Goal: Task Accomplishment & Management: Manage account settings

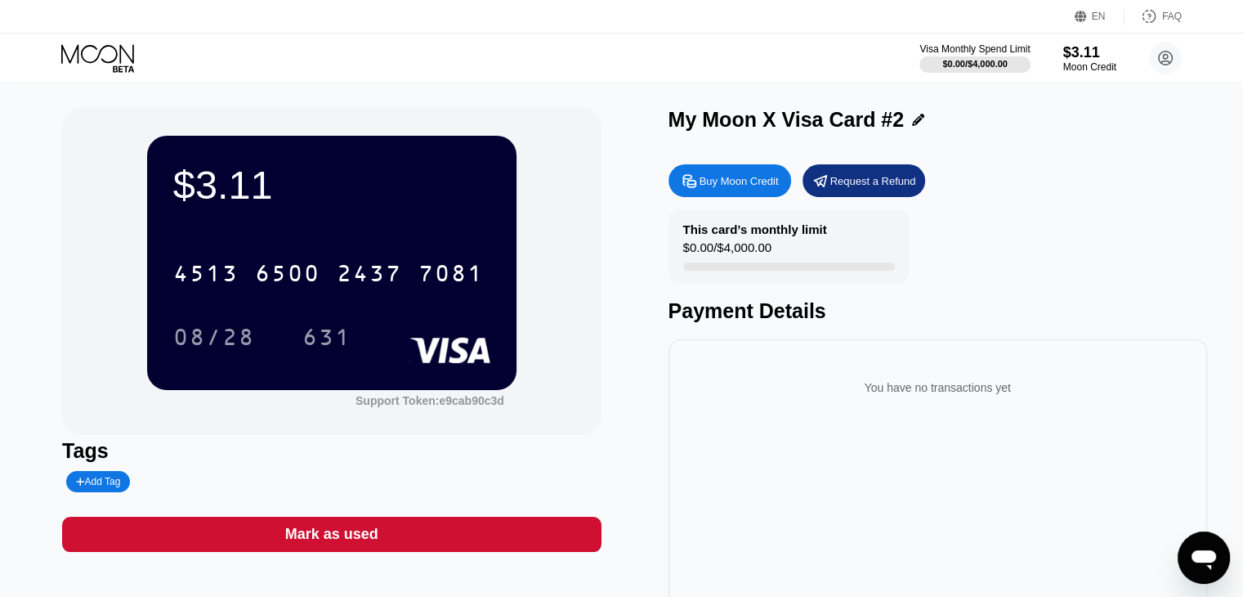
click at [410, 539] on div "Mark as used" at bounding box center [331, 534] width 539 height 35
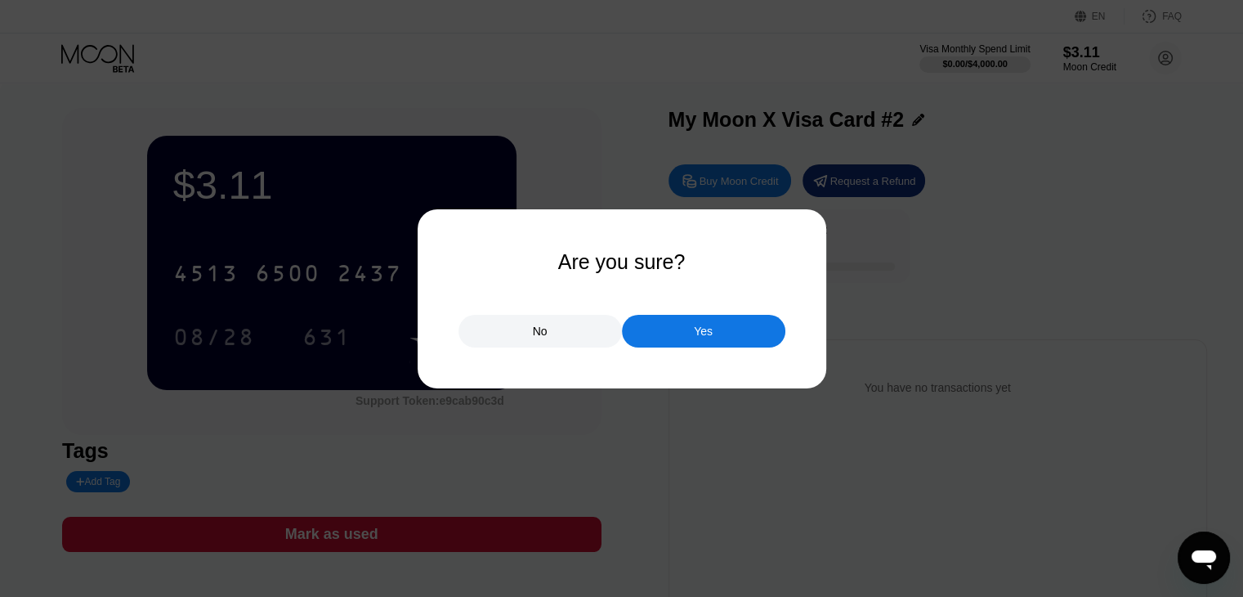
click at [732, 336] on div "Yes" at bounding box center [703, 331] width 163 height 33
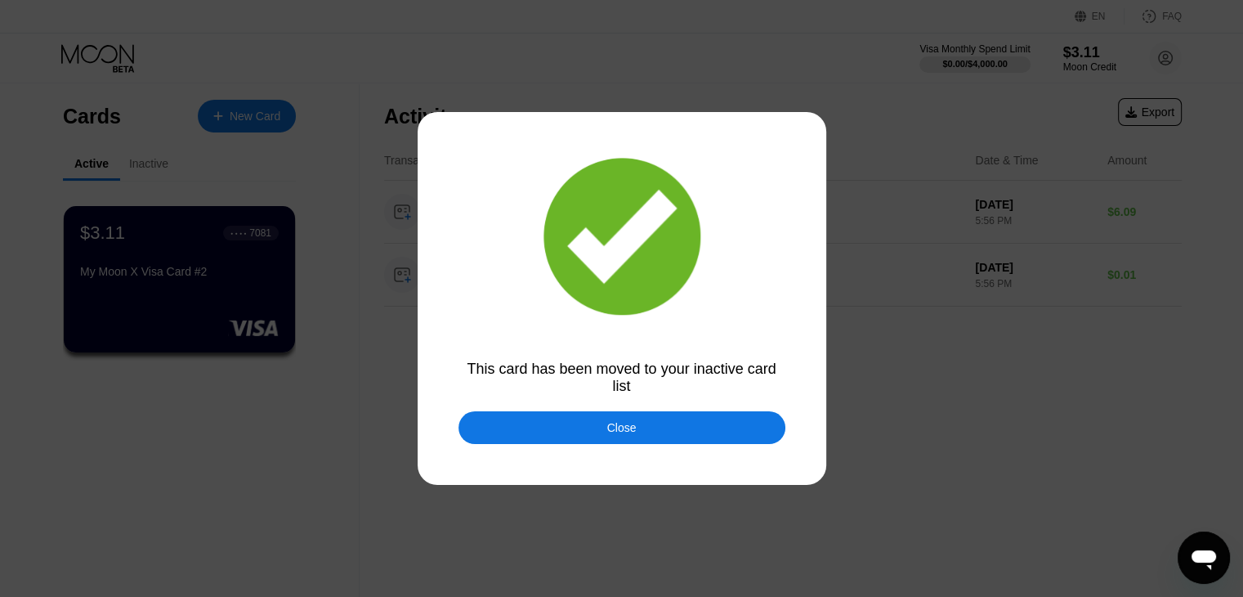
click at [592, 431] on div "Close" at bounding box center [621, 427] width 327 height 33
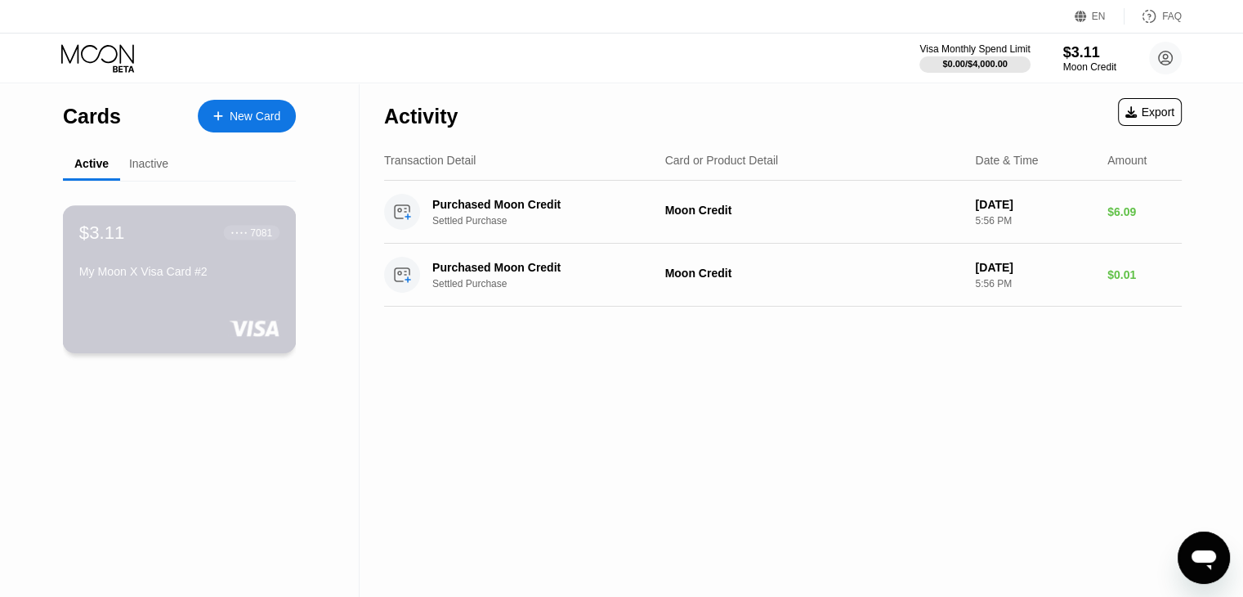
click at [168, 243] on div "$3.11 ● ● ● ● 7081" at bounding box center [179, 231] width 200 height 21
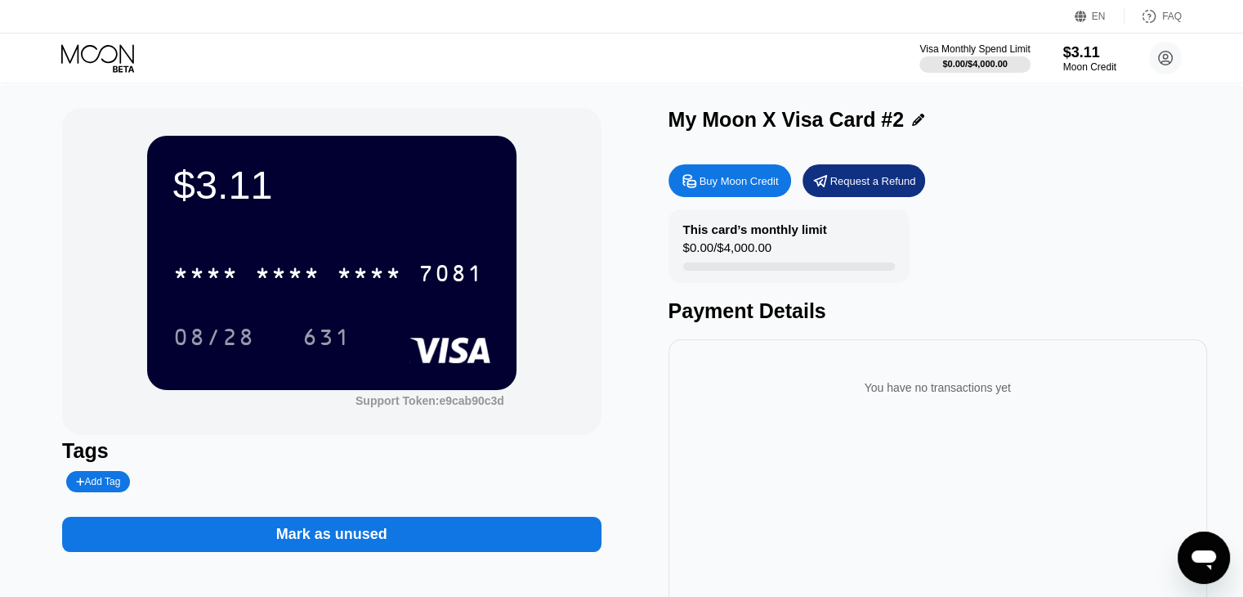
click at [259, 426] on div "$3.11 * * * * * * * * * * * * 7081 08/28 631 Support Token: e9cab90c3d" at bounding box center [331, 271] width 539 height 327
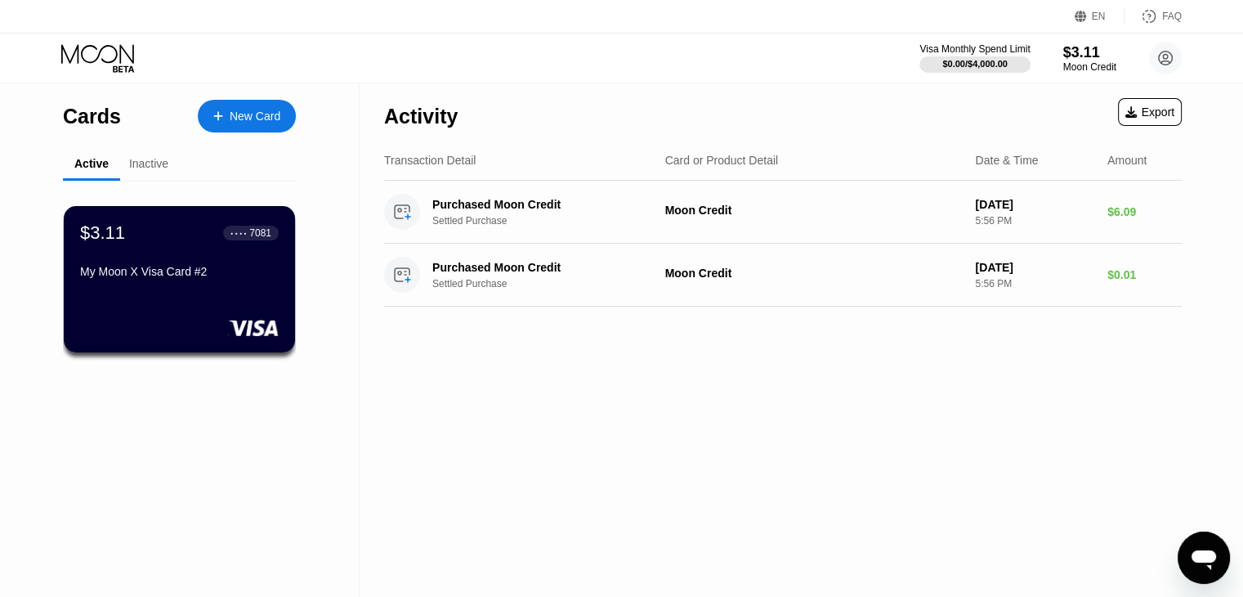
click at [248, 116] on div "New Card" at bounding box center [255, 117] width 51 height 14
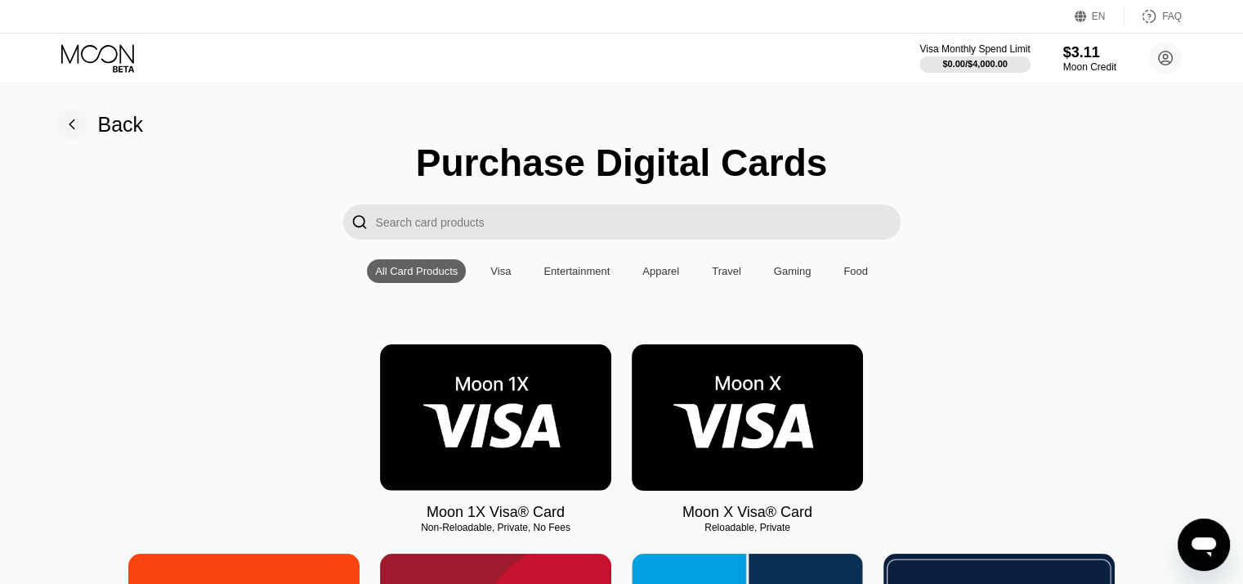
click at [825, 423] on img at bounding box center [747, 417] width 231 height 146
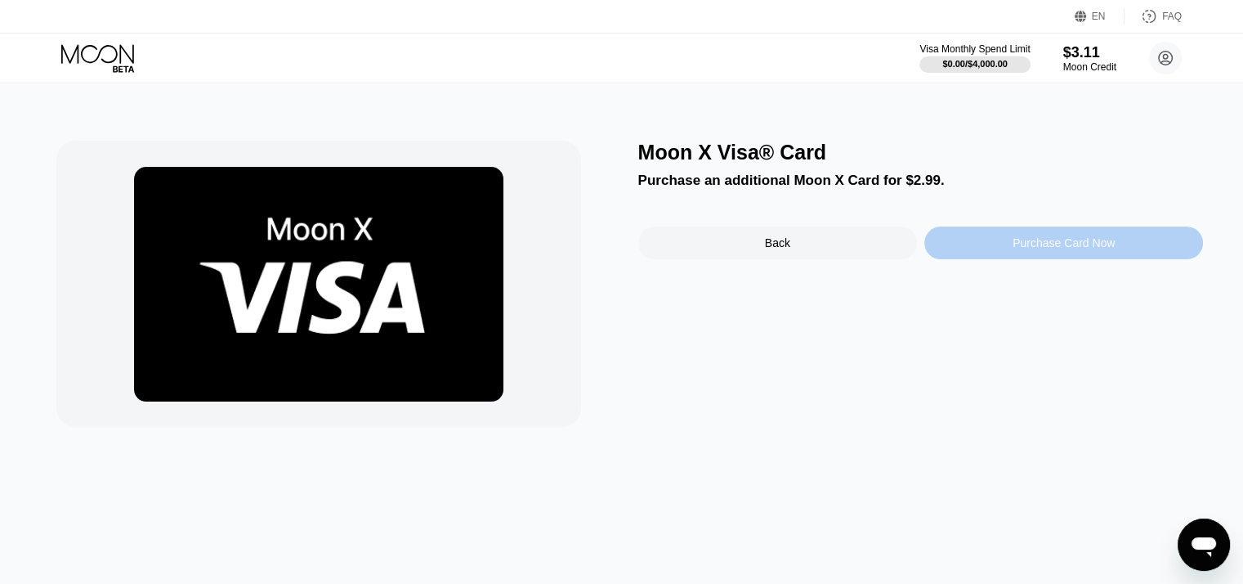
click at [1014, 240] on div "Purchase Card Now" at bounding box center [1064, 242] width 102 height 13
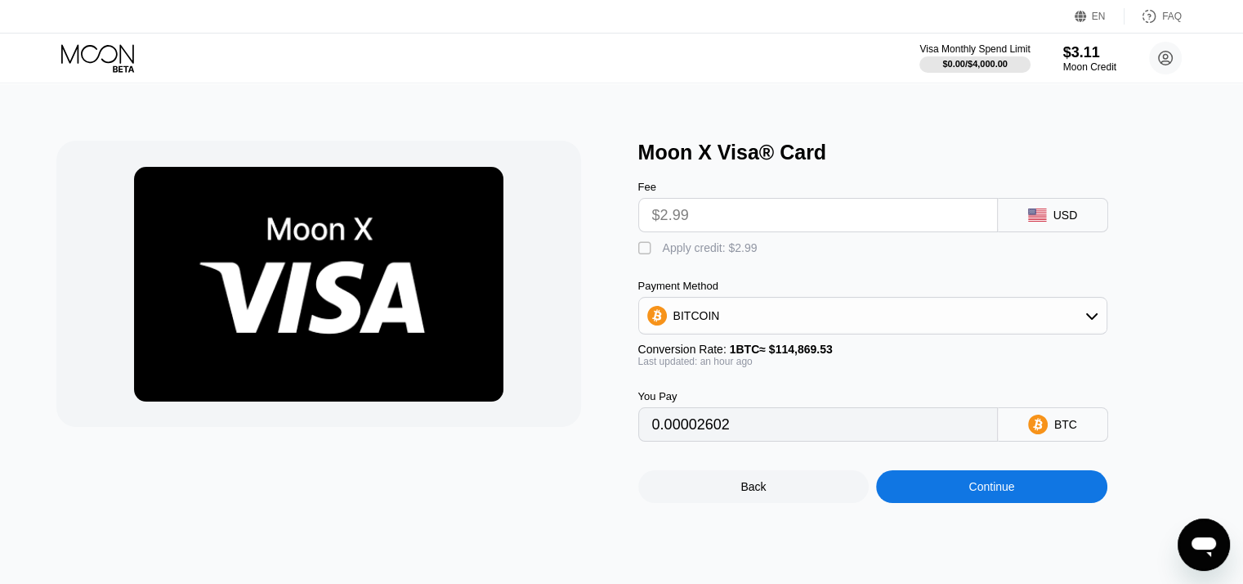
drag, startPoint x: 695, startPoint y: 253, endPoint x: 725, endPoint y: 285, distance: 43.4
click at [695, 253] on div "Apply credit: $2.99" at bounding box center [710, 247] width 95 height 13
type input "0"
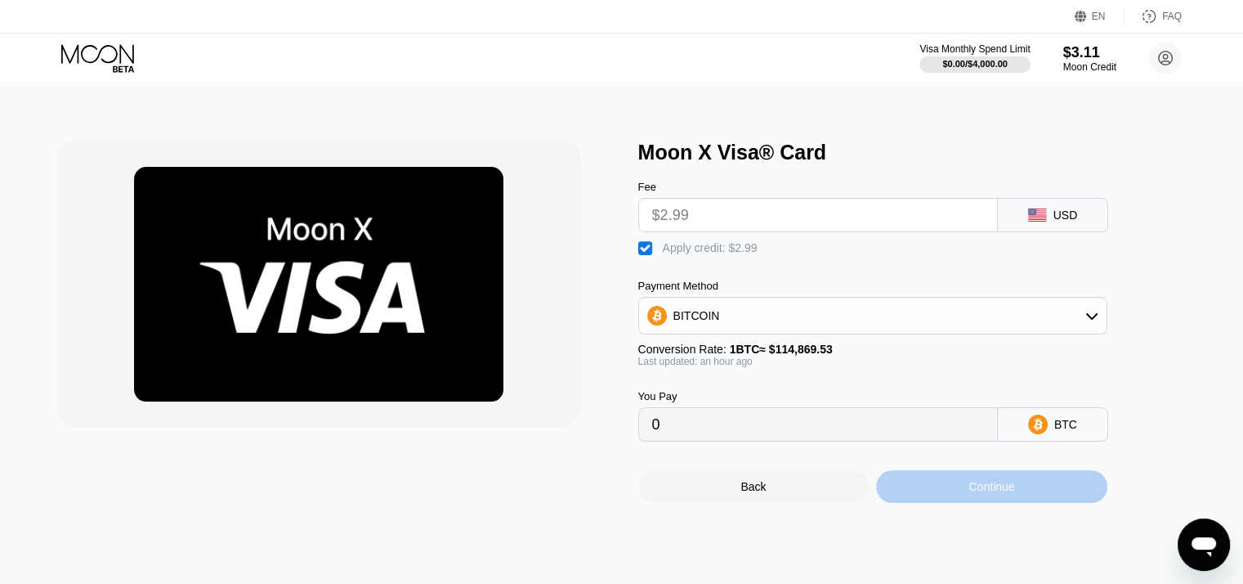
click at [1027, 498] on div "Continue" at bounding box center [991, 486] width 231 height 33
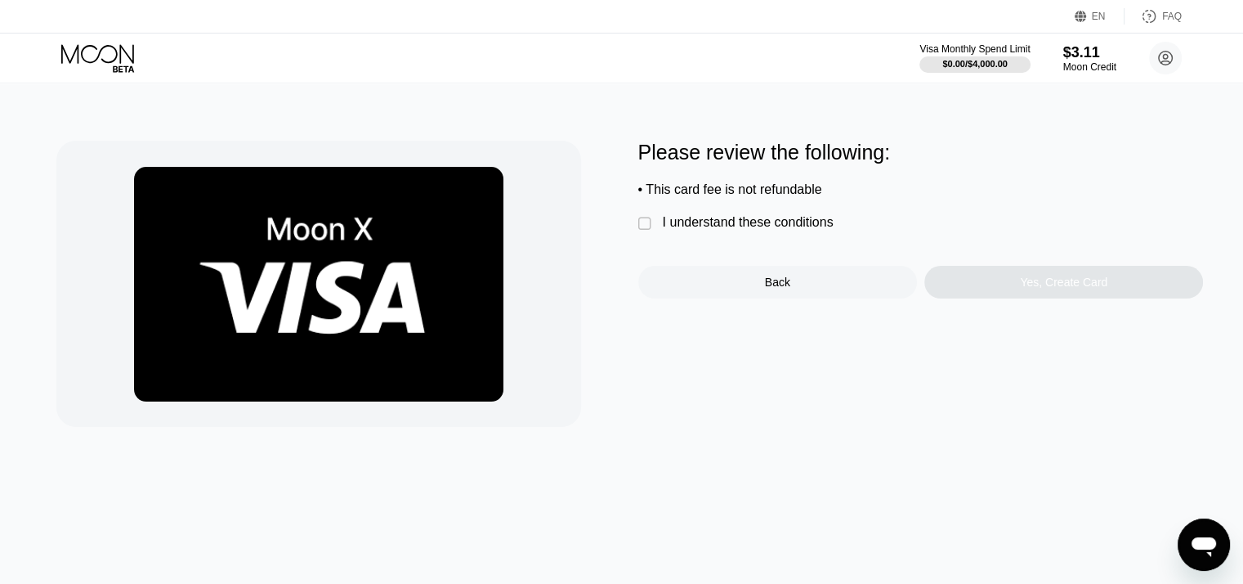
click at [814, 230] on div "I understand these conditions" at bounding box center [748, 222] width 171 height 15
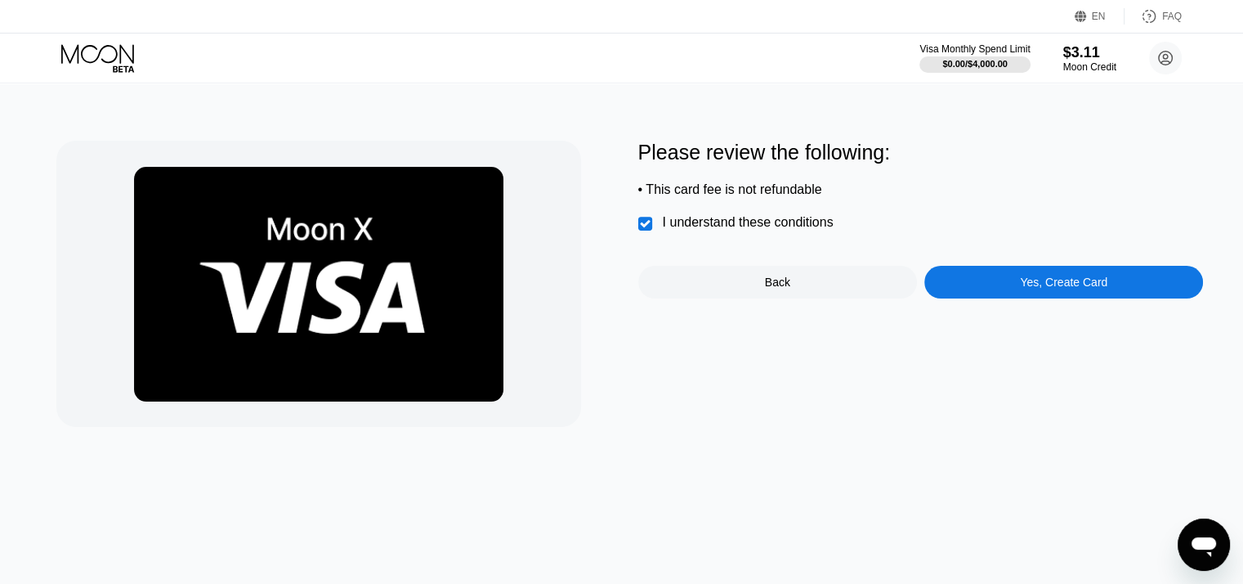
click at [959, 281] on div "Yes, Create Card" at bounding box center [1063, 282] width 279 height 33
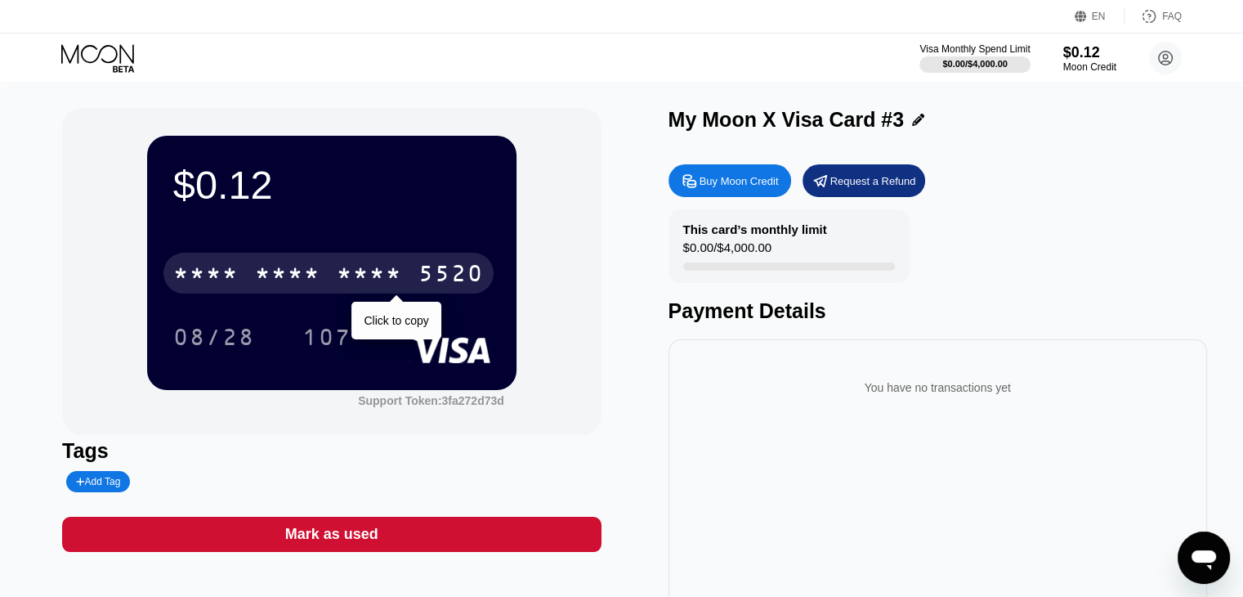
click at [438, 266] on div "5520" at bounding box center [450, 275] width 65 height 26
click at [392, 288] on div "2588" at bounding box center [369, 275] width 65 height 26
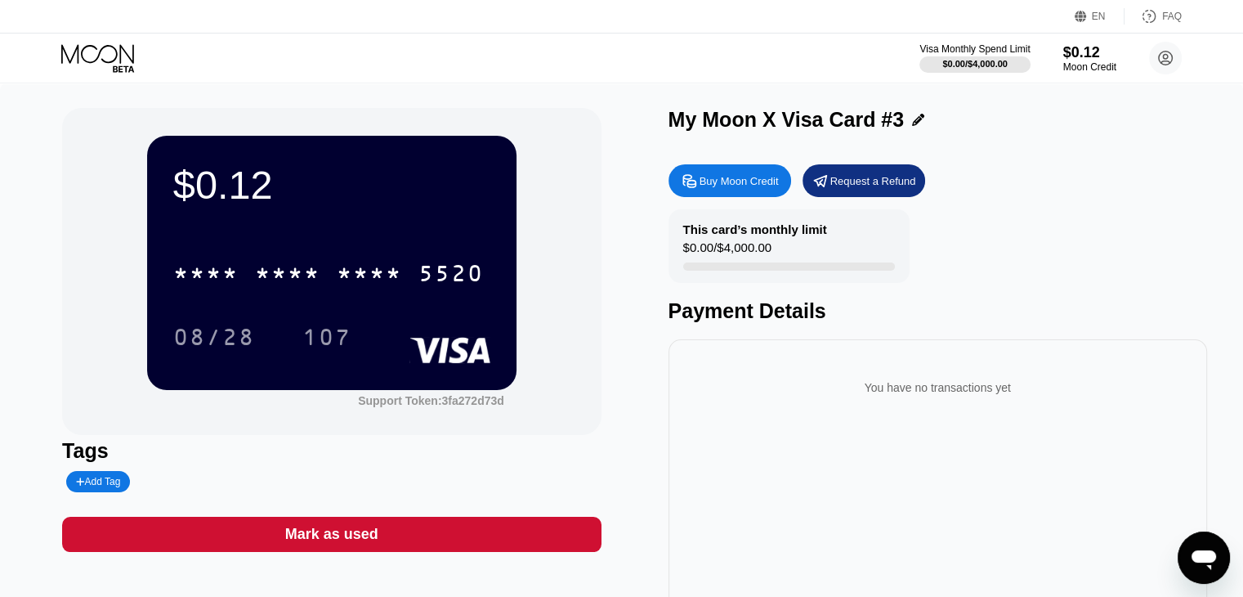
click at [459, 537] on div "Mark as used" at bounding box center [331, 534] width 539 height 35
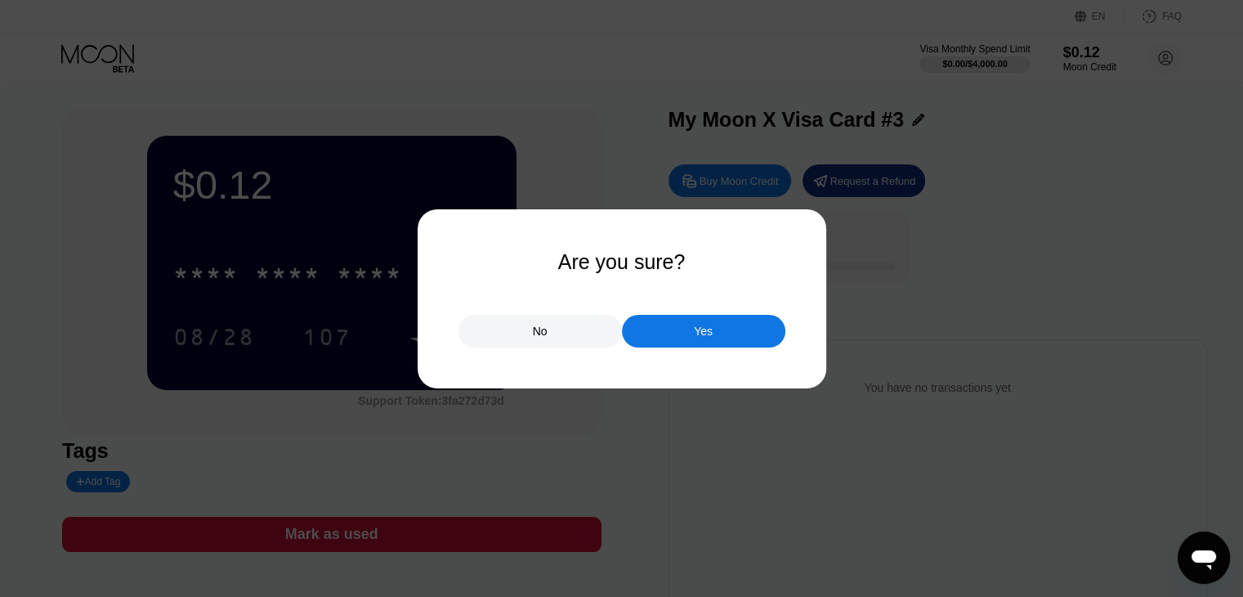
click at [644, 336] on div "Yes" at bounding box center [703, 331] width 163 height 33
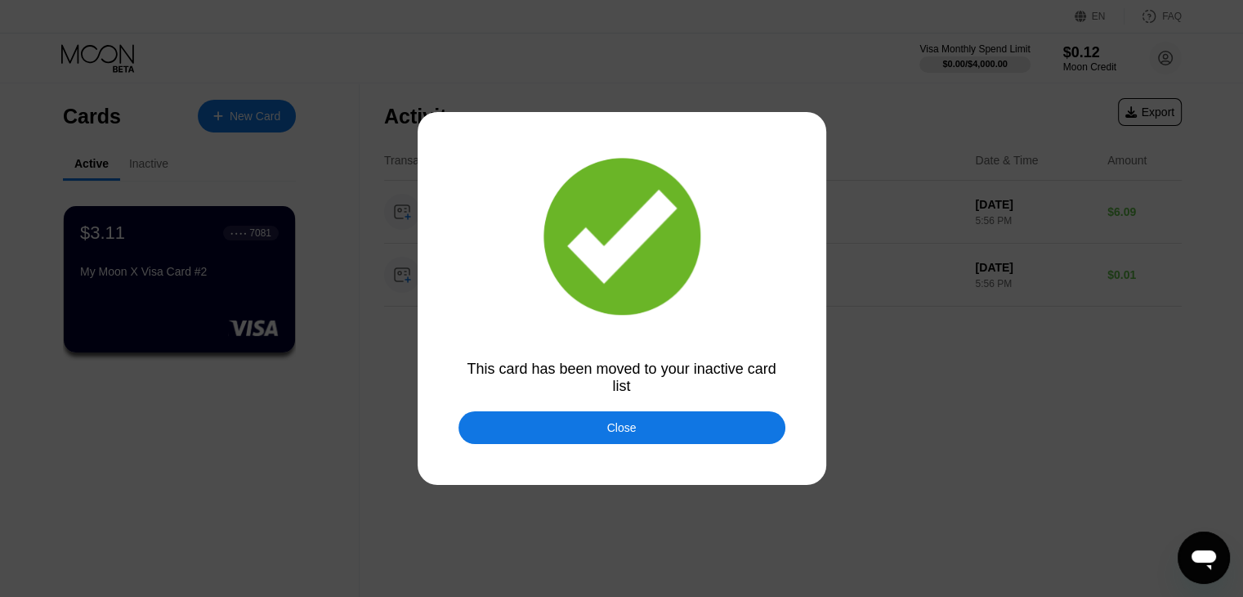
click at [679, 429] on div "Close" at bounding box center [621, 427] width 327 height 33
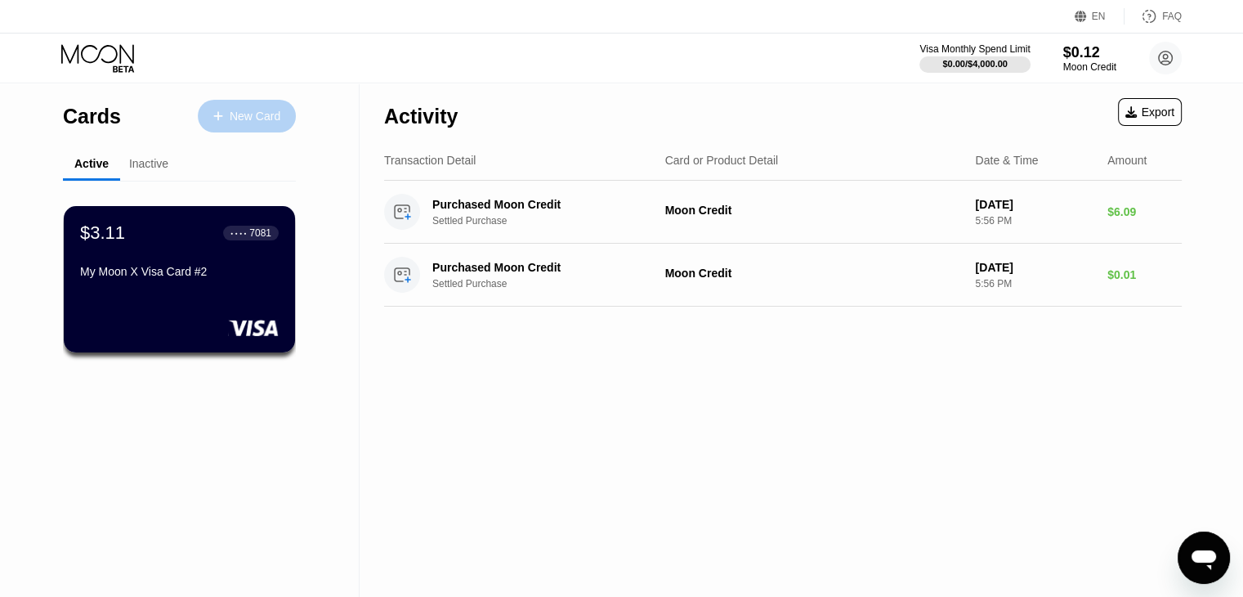
click at [265, 102] on div "New Card" at bounding box center [247, 116] width 98 height 33
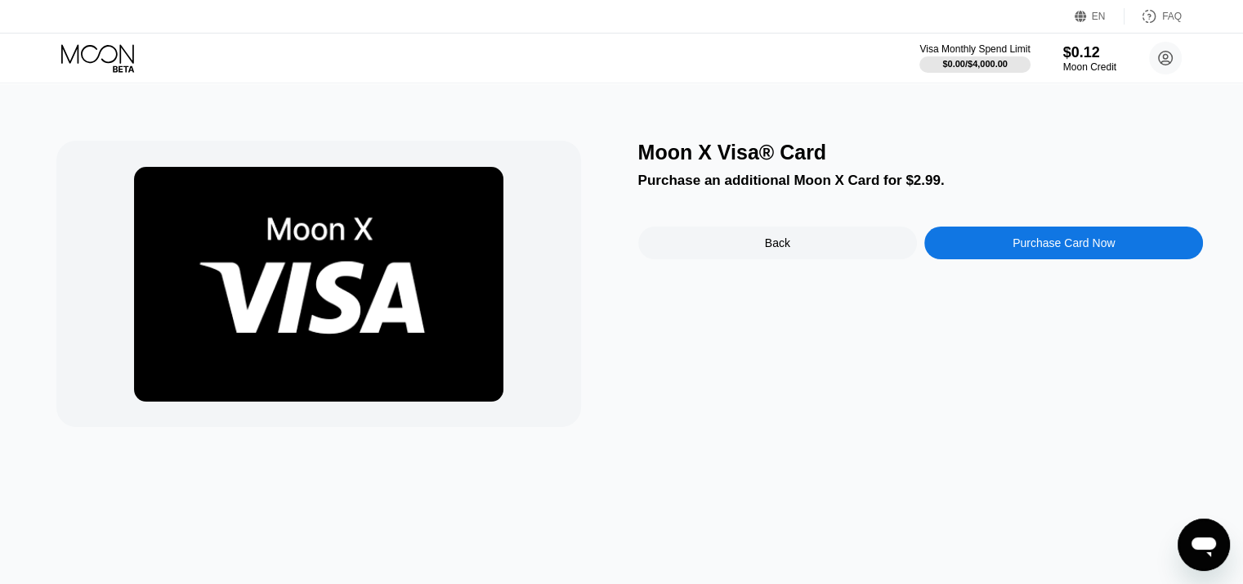
drag, startPoint x: 706, startPoint y: 215, endPoint x: 729, endPoint y: 288, distance: 77.0
click at [706, 215] on div "Moon X Visa® Card Purchase an additional Moon X Card for $2.99. Back Purchase C…" at bounding box center [921, 284] width 566 height 286
click at [734, 276] on div "Moon X Visa® Card Purchase an additional Moon X Card for $2.99. Back Purchase C…" at bounding box center [921, 284] width 566 height 286
click at [718, 251] on div "Back" at bounding box center [777, 242] width 279 height 33
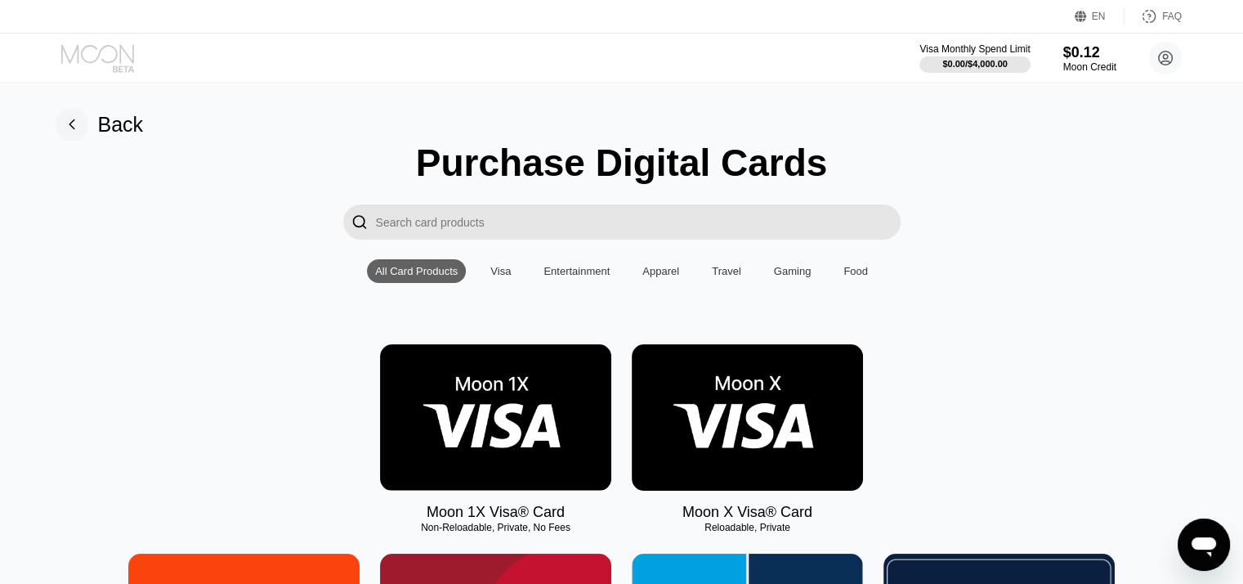
click at [108, 61] on icon at bounding box center [97, 53] width 73 height 19
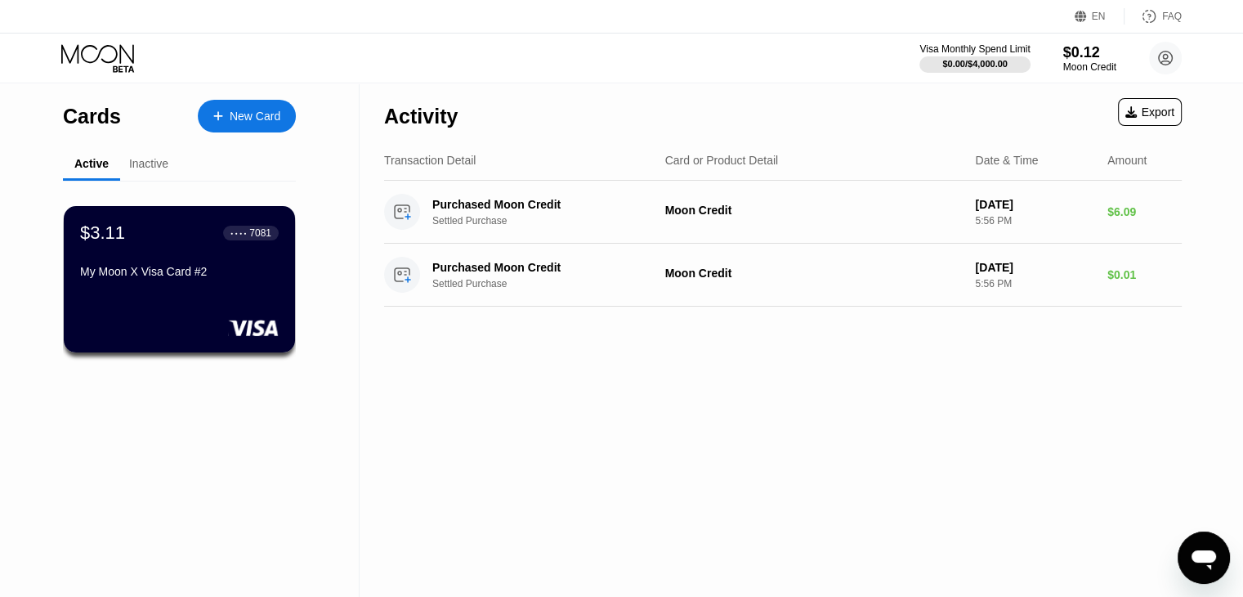
click at [154, 159] on div "Inactive" at bounding box center [148, 163] width 39 height 13
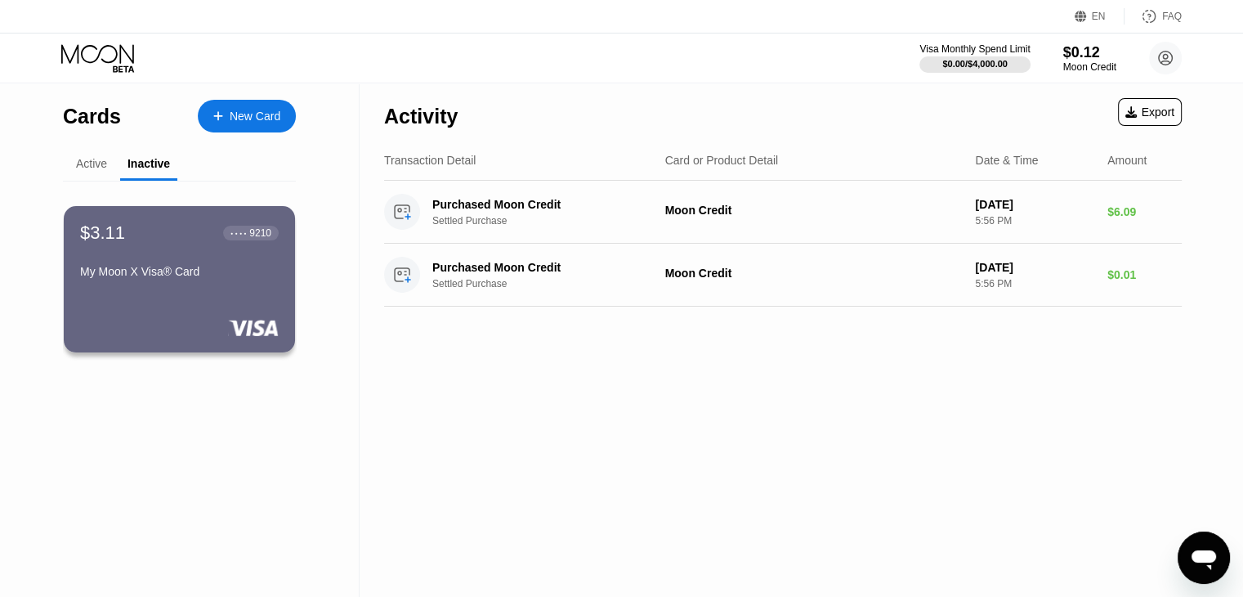
click at [99, 154] on div "Active" at bounding box center [91, 165] width 57 height 32
click at [87, 154] on div "Active" at bounding box center [91, 165] width 57 height 32
click at [88, 165] on div "Active" at bounding box center [91, 163] width 31 height 13
